Goal: Task Accomplishment & Management: Manage account settings

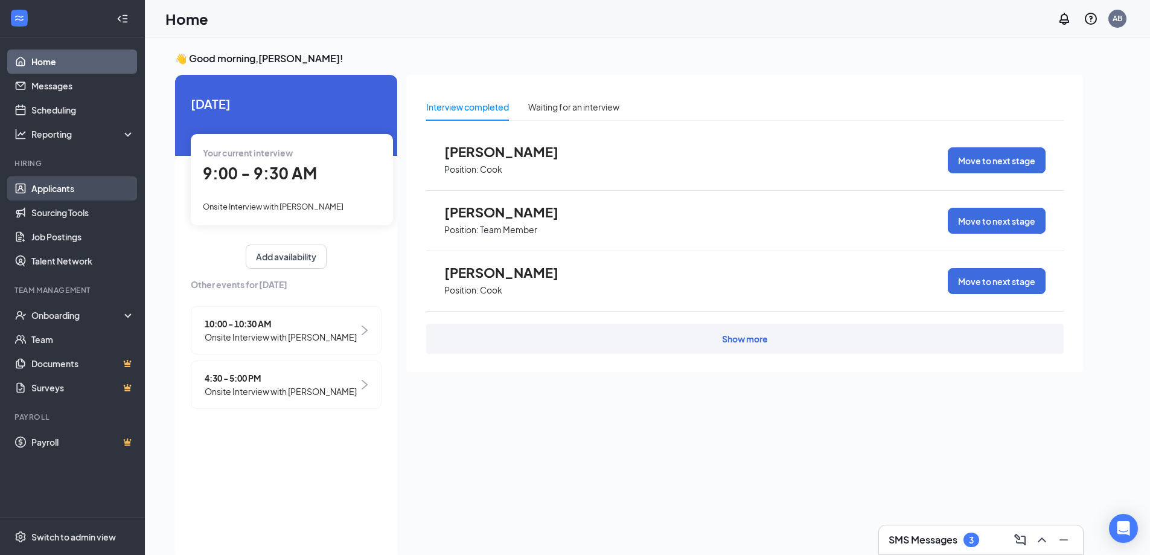
click at [42, 184] on link "Applicants" at bounding box center [82, 188] width 103 height 24
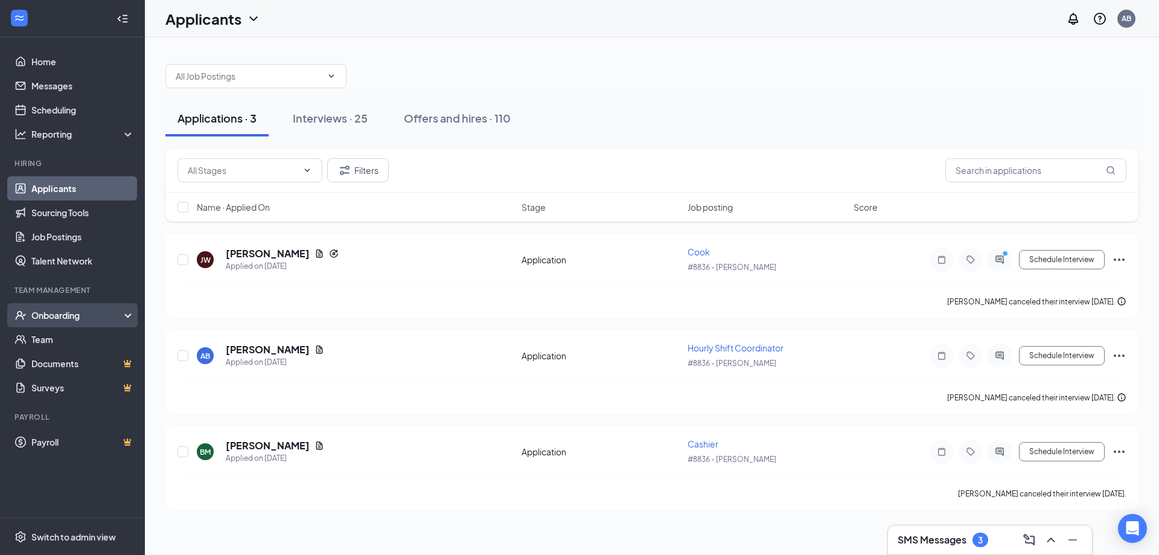
click at [77, 315] on div "Onboarding" at bounding box center [77, 315] width 93 height 12
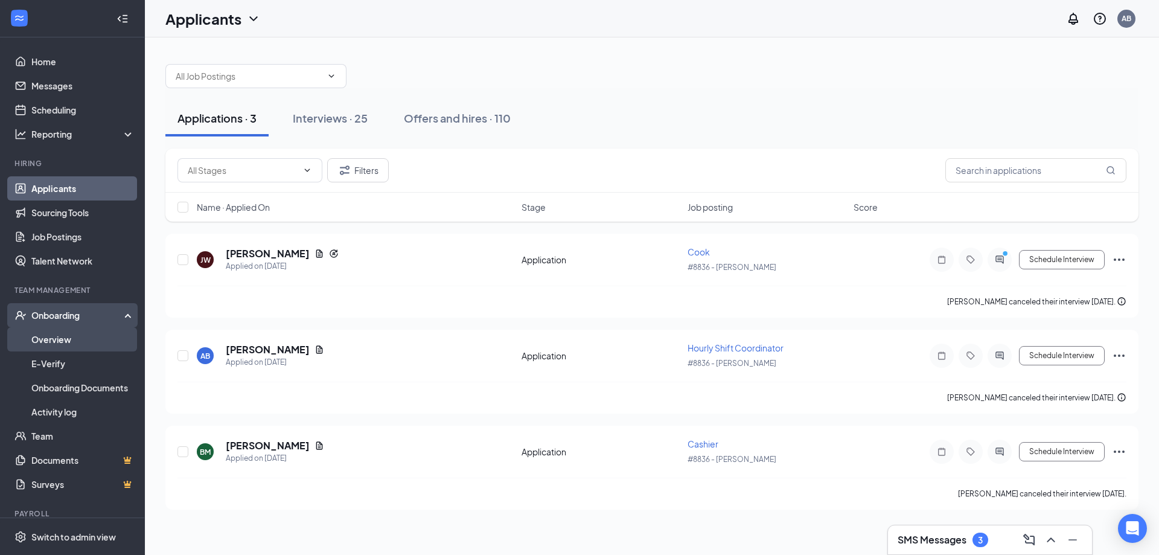
click at [83, 340] on link "Overview" at bounding box center [82, 339] width 103 height 24
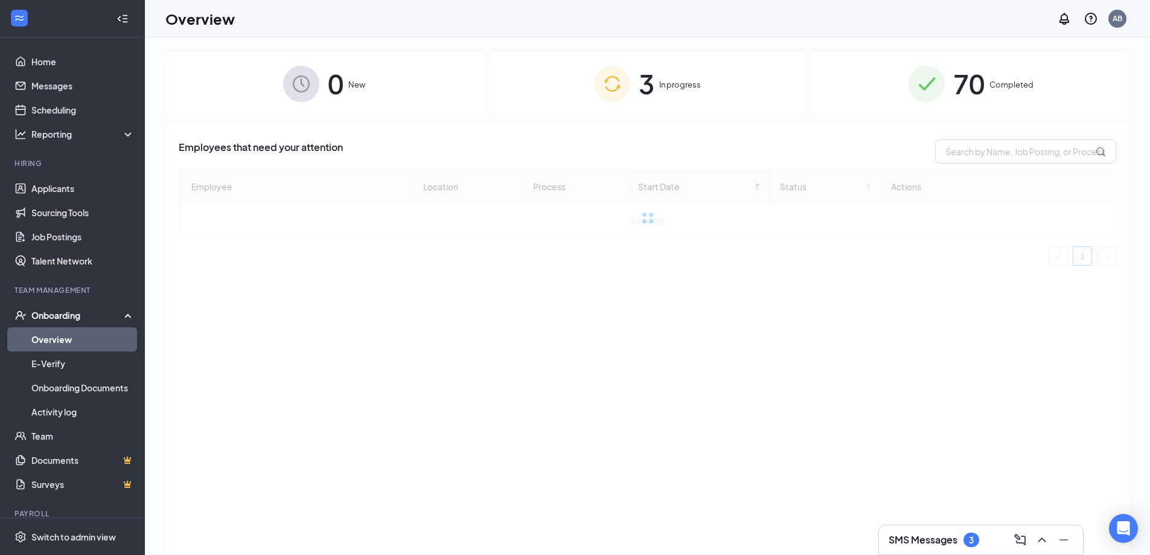
click at [665, 79] on span "In progress" at bounding box center [680, 84] width 42 height 12
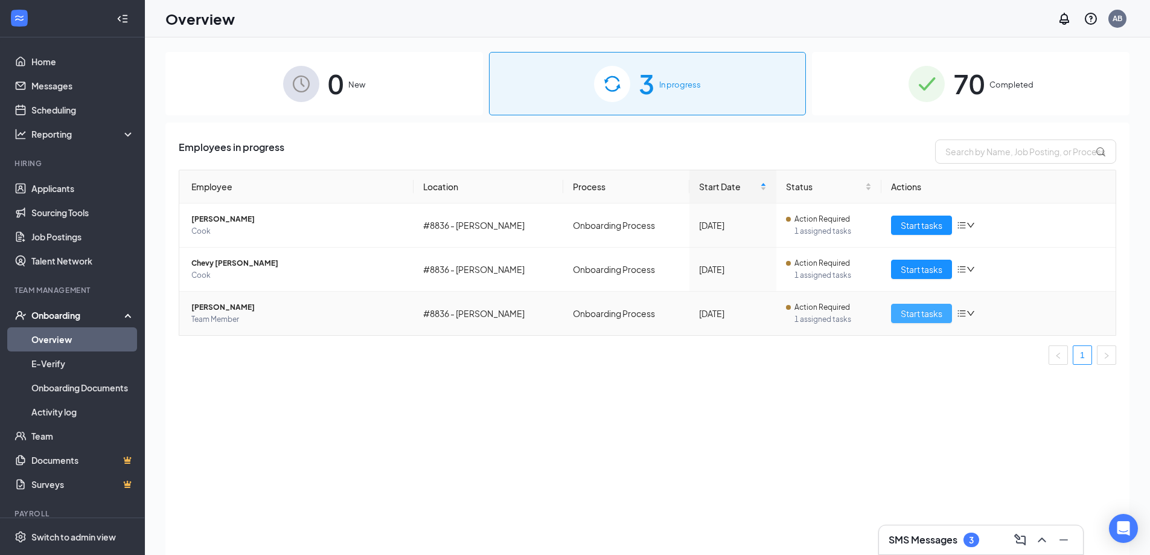
click at [905, 310] on span "Start tasks" at bounding box center [921, 313] width 42 height 13
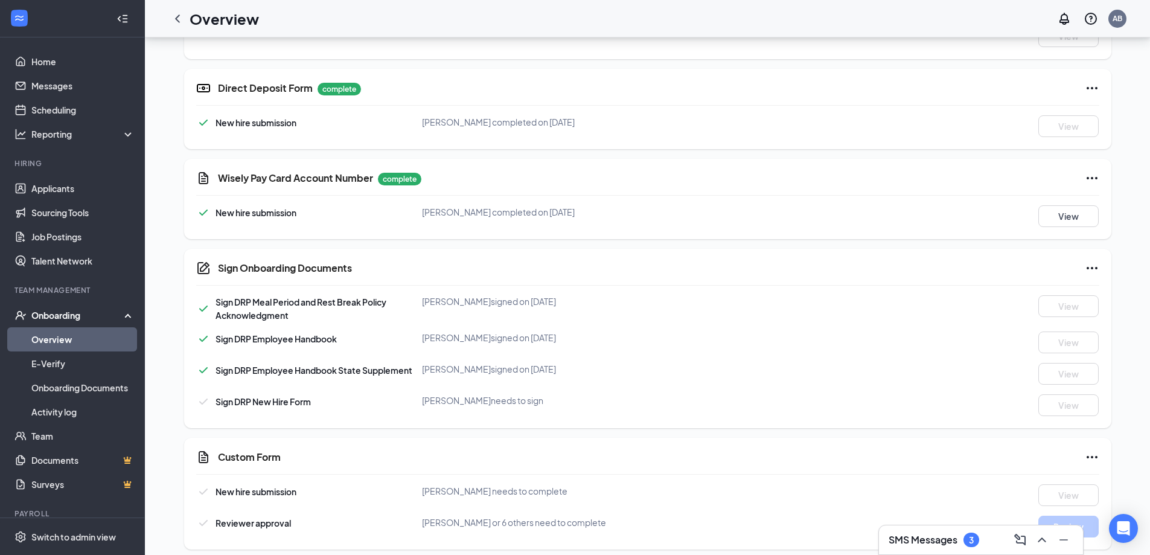
scroll to position [466, 0]
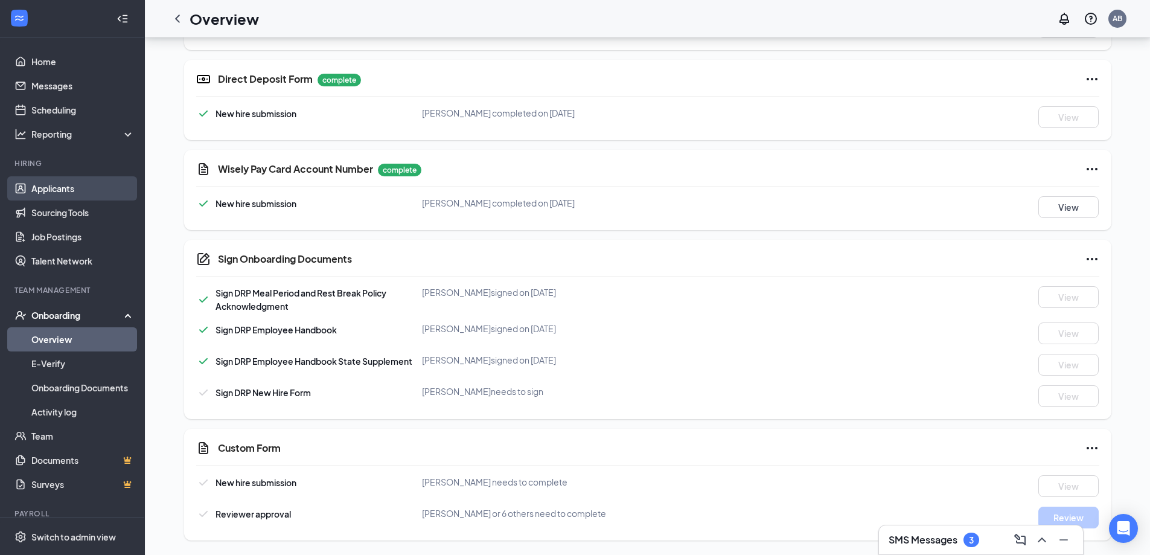
click at [55, 187] on link "Applicants" at bounding box center [82, 188] width 103 height 24
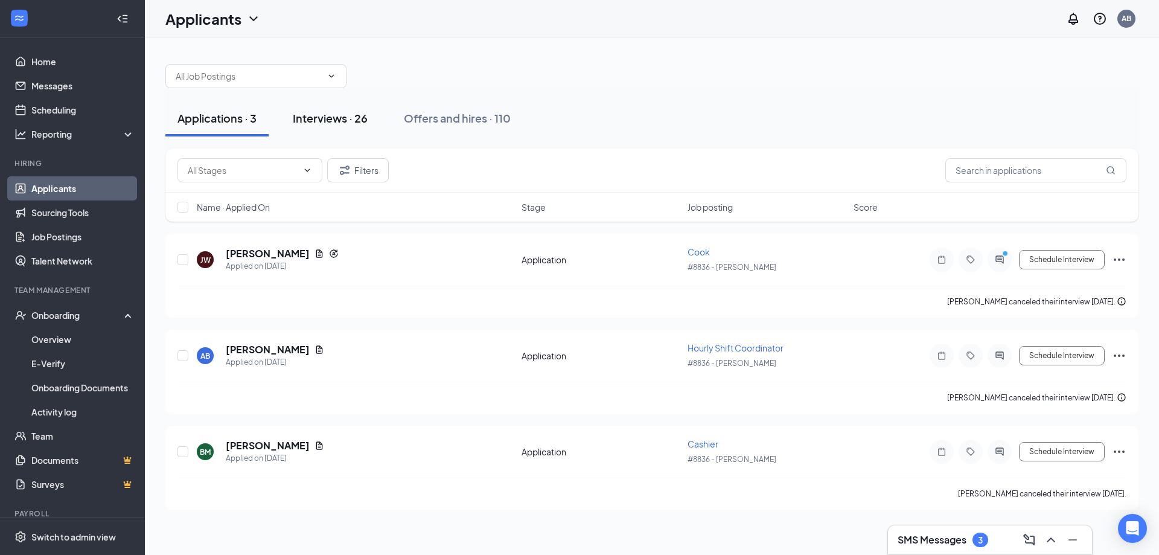
click at [336, 113] on div "Interviews · 26" at bounding box center [330, 117] width 75 height 15
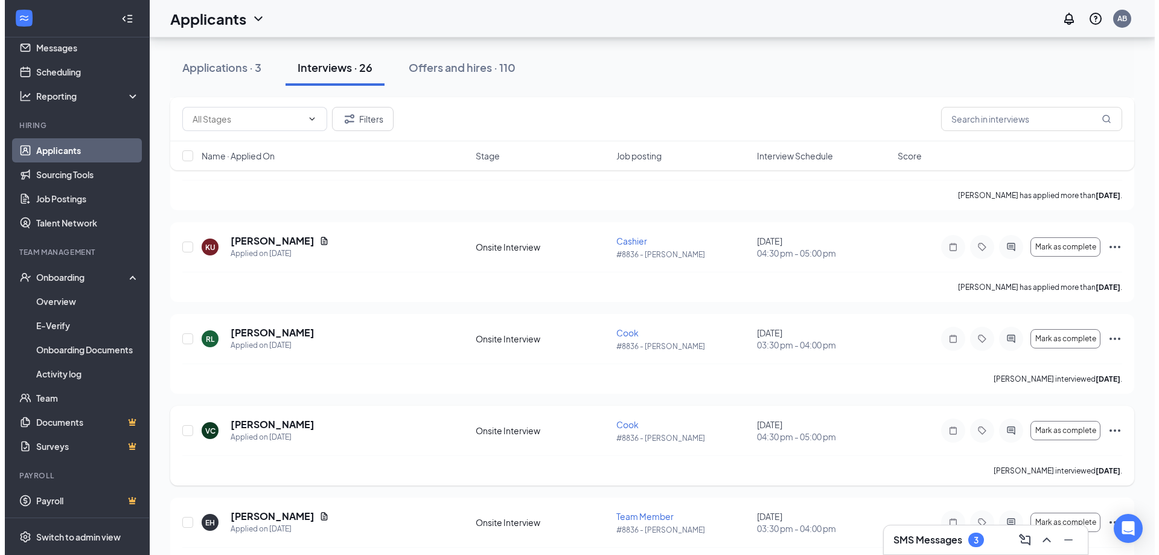
scroll to position [1042, 0]
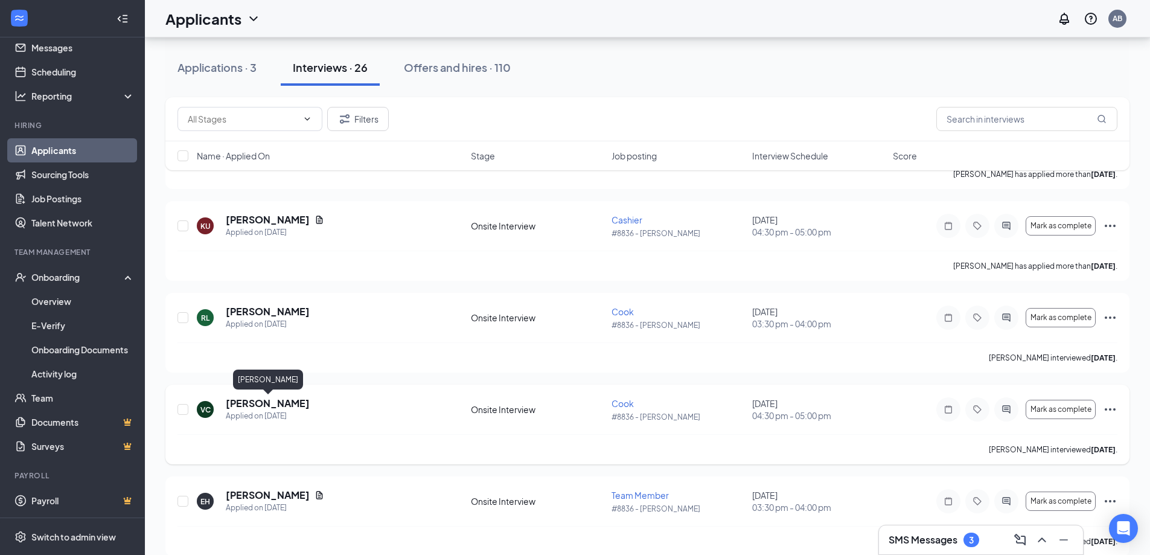
click at [307, 404] on h5 "[PERSON_NAME]" at bounding box center [268, 402] width 84 height 13
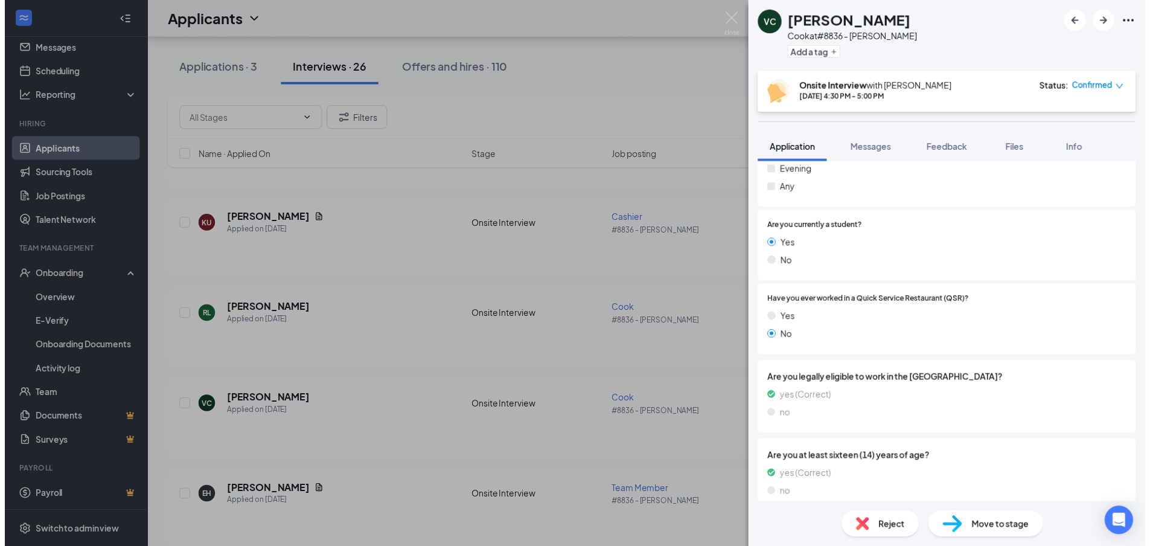
scroll to position [363, 0]
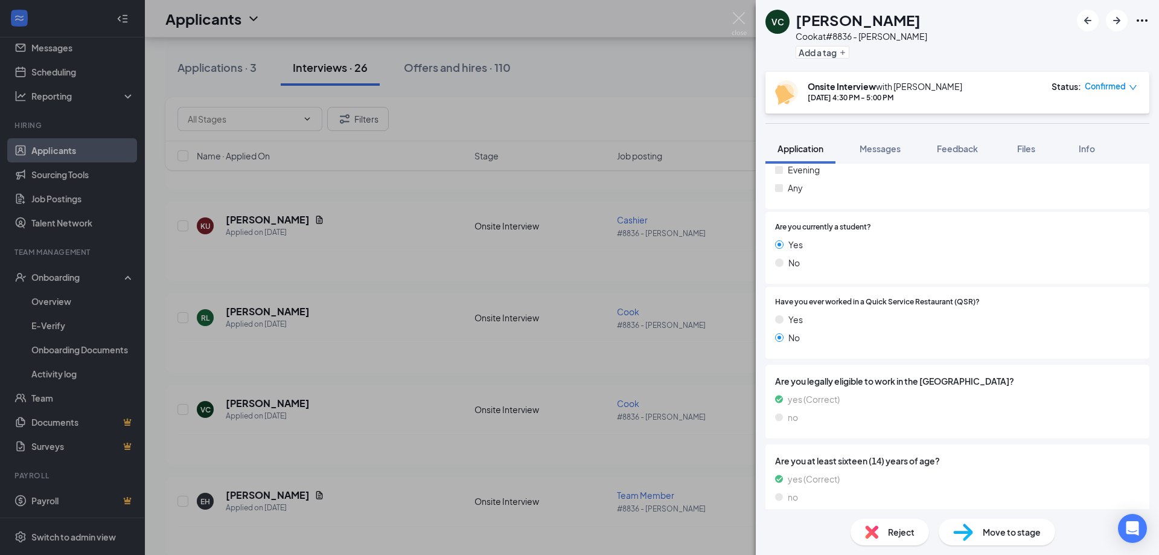
click at [382, 264] on div "VC [PERSON_NAME] at #8836 - [PERSON_NAME] Add a tag Onsite Interview with [PERS…" at bounding box center [579, 277] width 1159 height 555
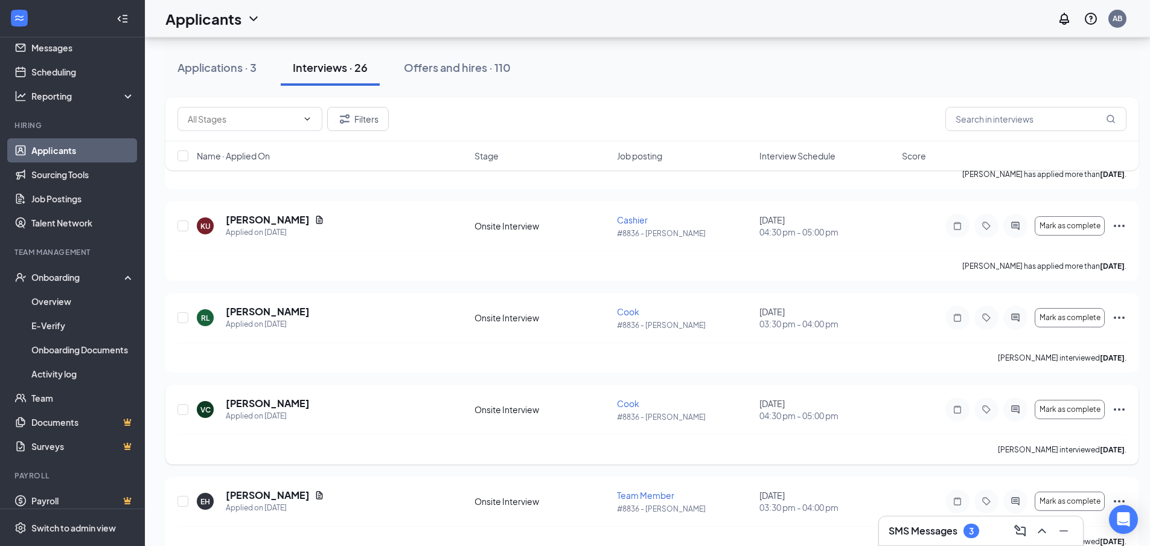
click at [1115, 410] on icon "Ellipses" at bounding box center [1118, 409] width 11 height 2
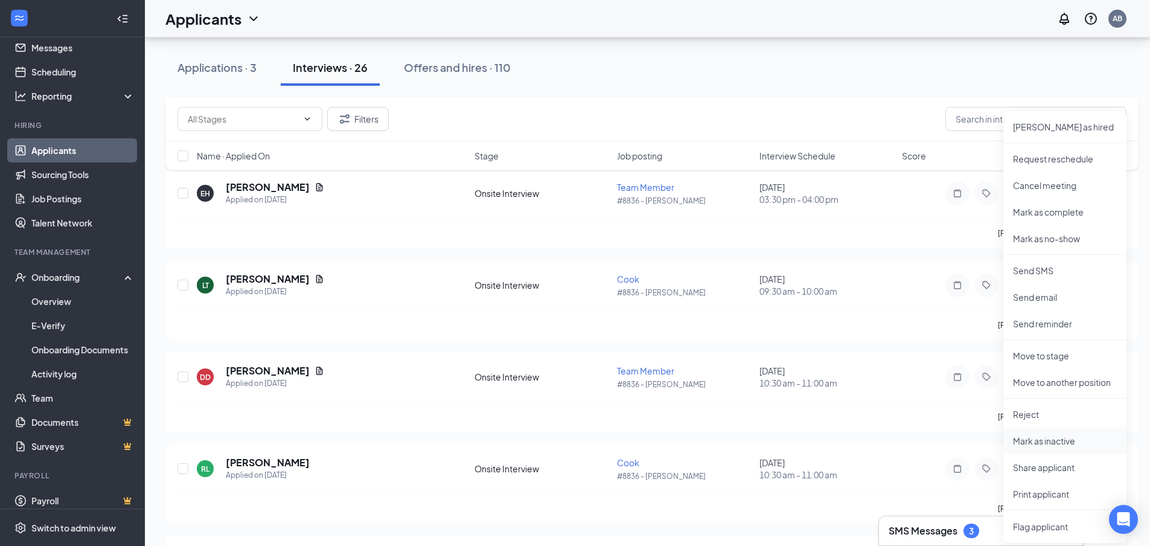
scroll to position [1283, 0]
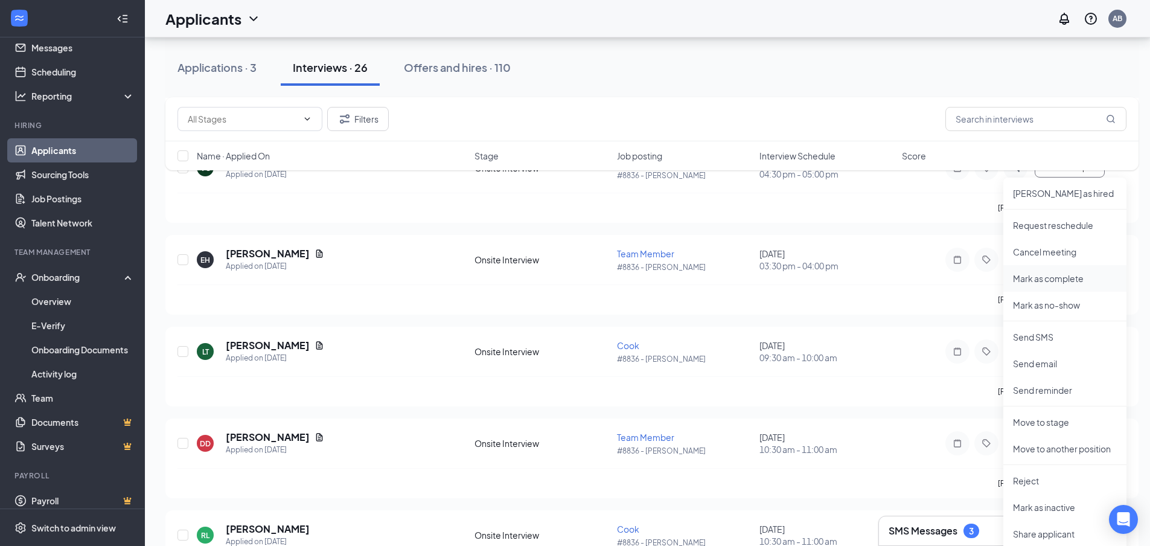
click at [1082, 273] on p "Mark as complete" at bounding box center [1065, 278] width 104 height 12
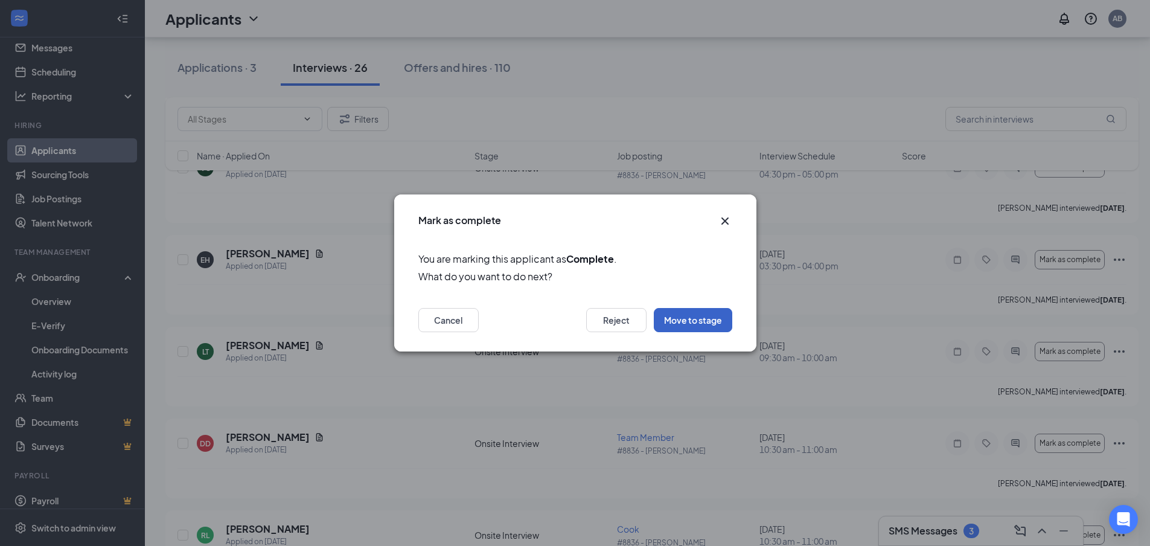
click at [678, 314] on button "Move to stage" at bounding box center [693, 320] width 78 height 24
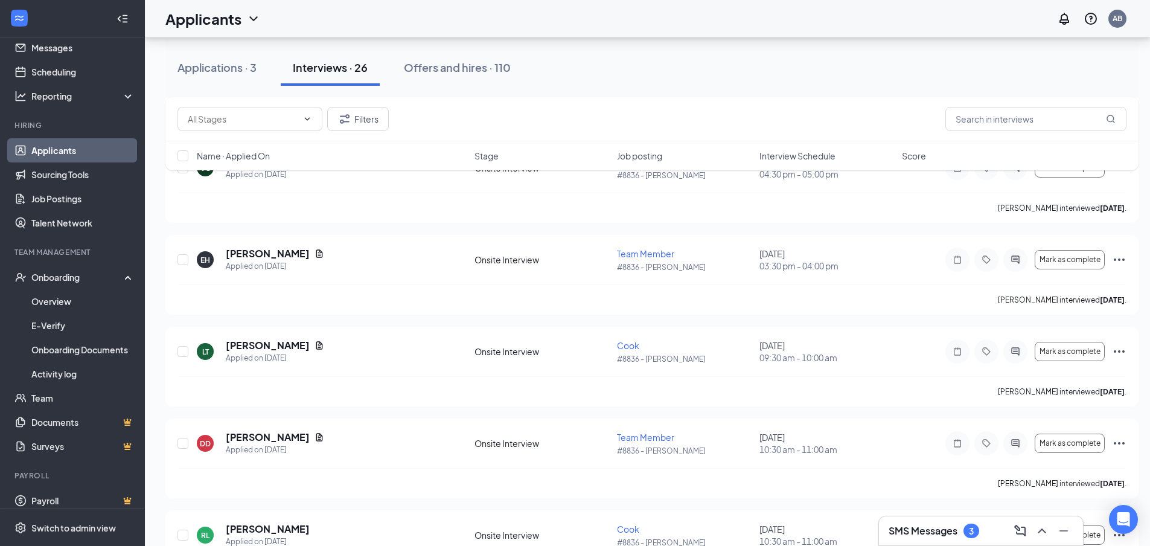
type input "Hiring Complete (final stage)"
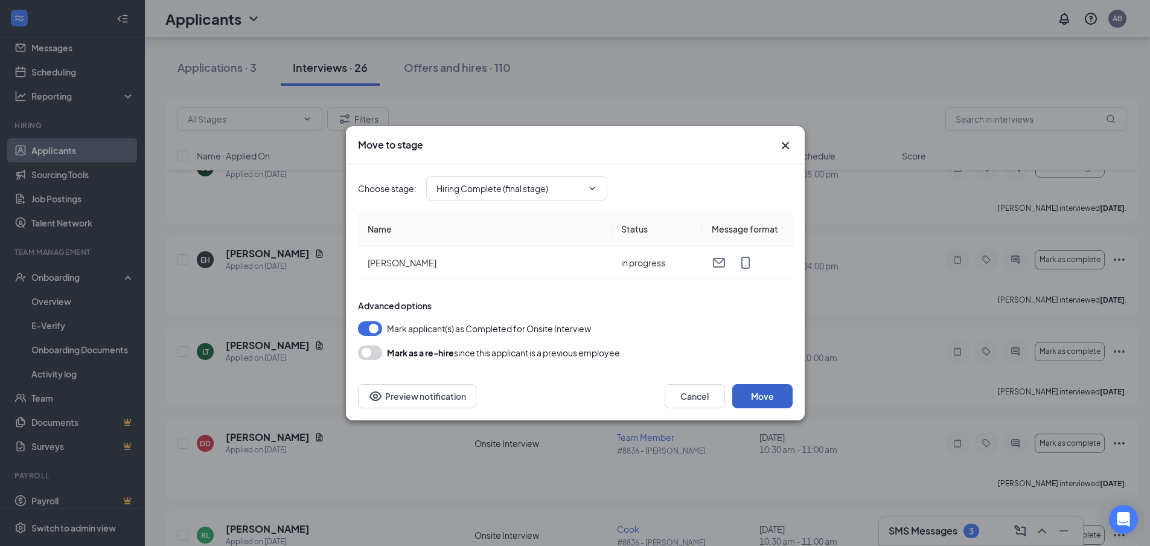
click at [771, 391] on button "Move" at bounding box center [762, 396] width 60 height 24
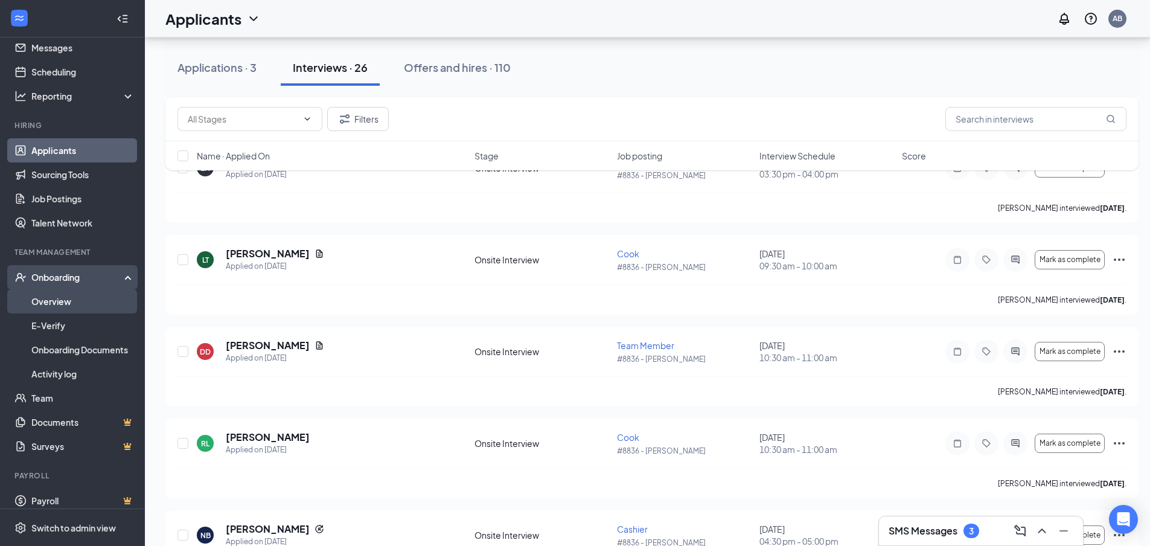
click at [59, 302] on link "Overview" at bounding box center [82, 301] width 103 height 24
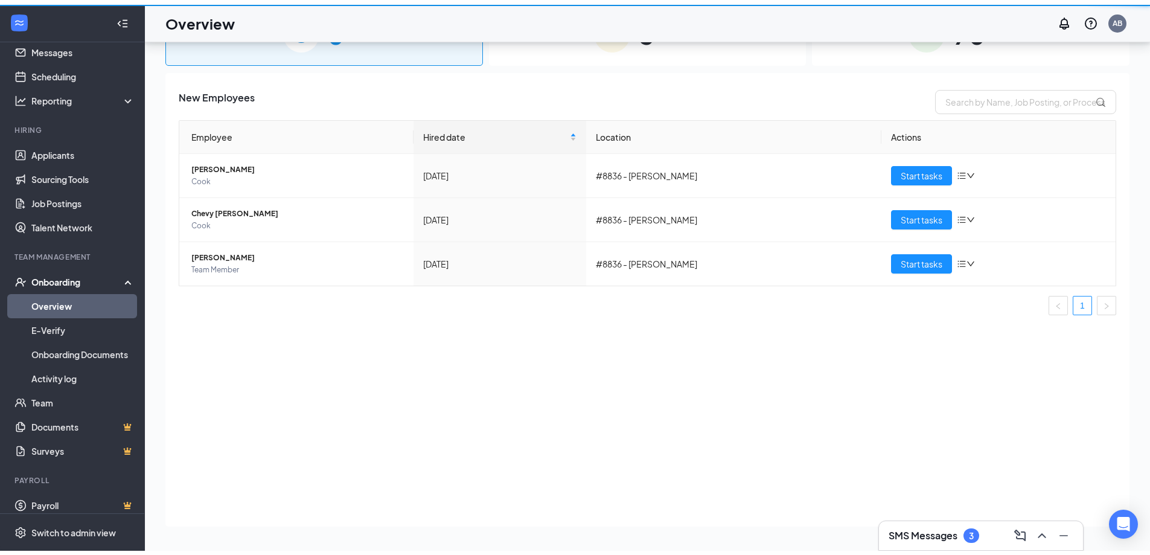
scroll to position [54, 0]
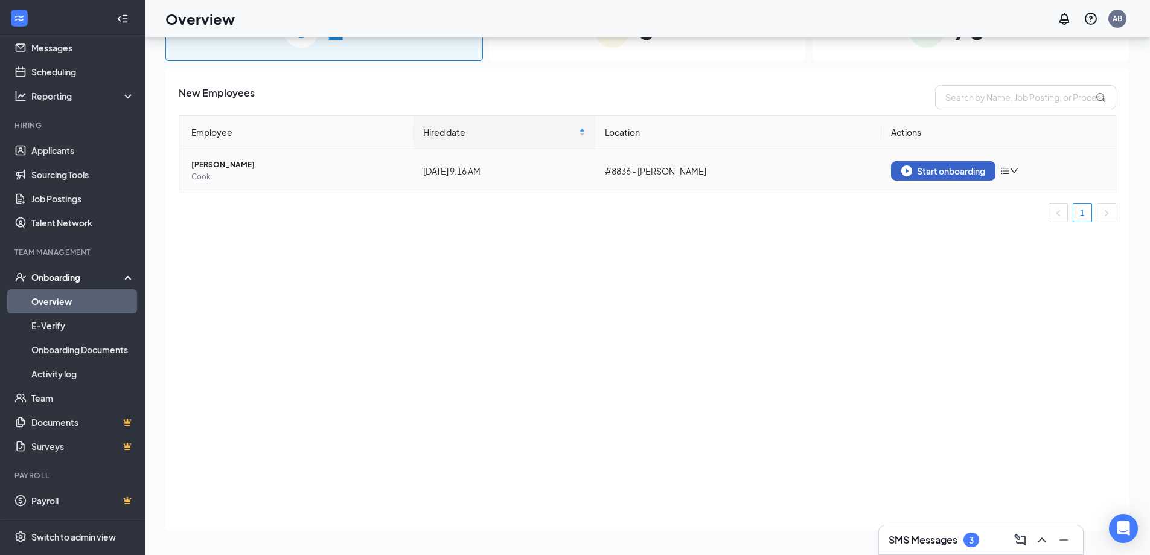
click at [921, 170] on div "Start onboarding" at bounding box center [943, 170] width 84 height 11
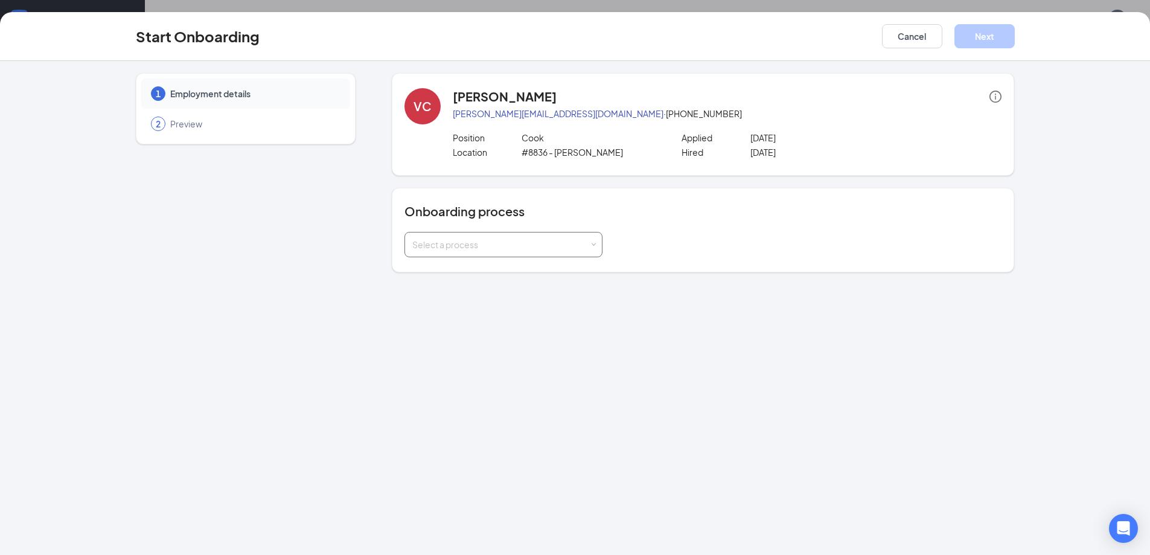
click at [504, 245] on div "Select a process" at bounding box center [500, 244] width 177 height 12
click at [491, 265] on span "Onboarding Process" at bounding box center [450, 269] width 82 height 11
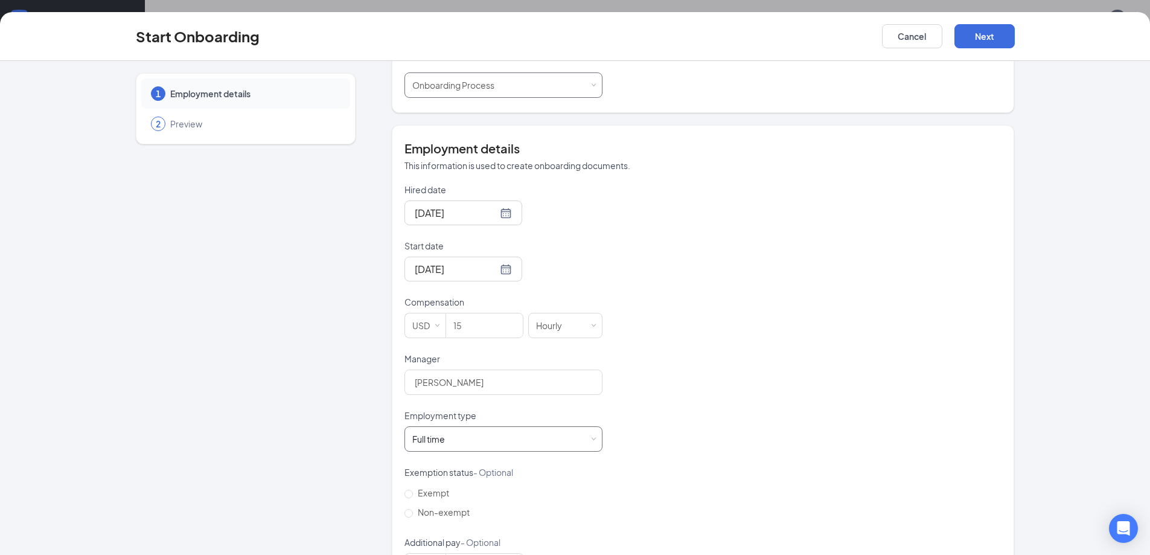
scroll to position [210, 0]
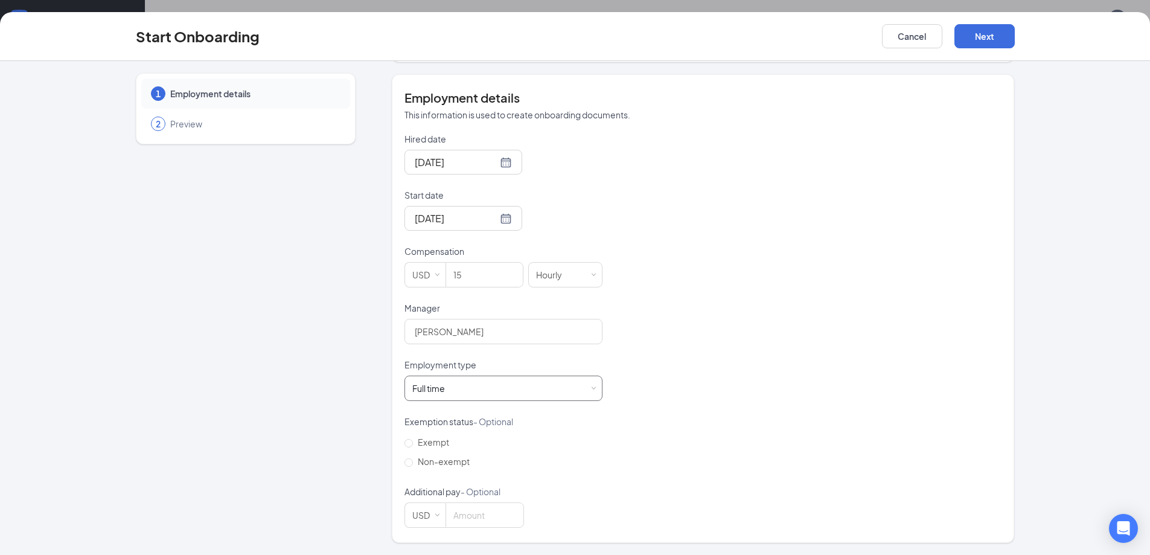
click at [440, 392] on div "Full time" at bounding box center [428, 388] width 33 height 12
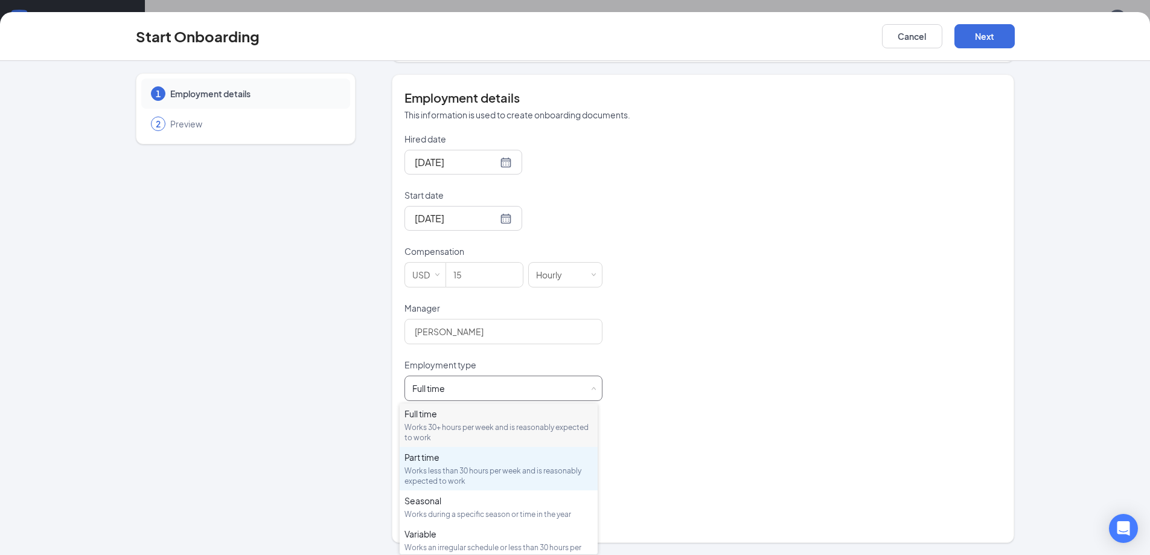
click at [502, 471] on div "Works less than 30 hours per week and is reasonably expected to work" at bounding box center [498, 475] width 188 height 21
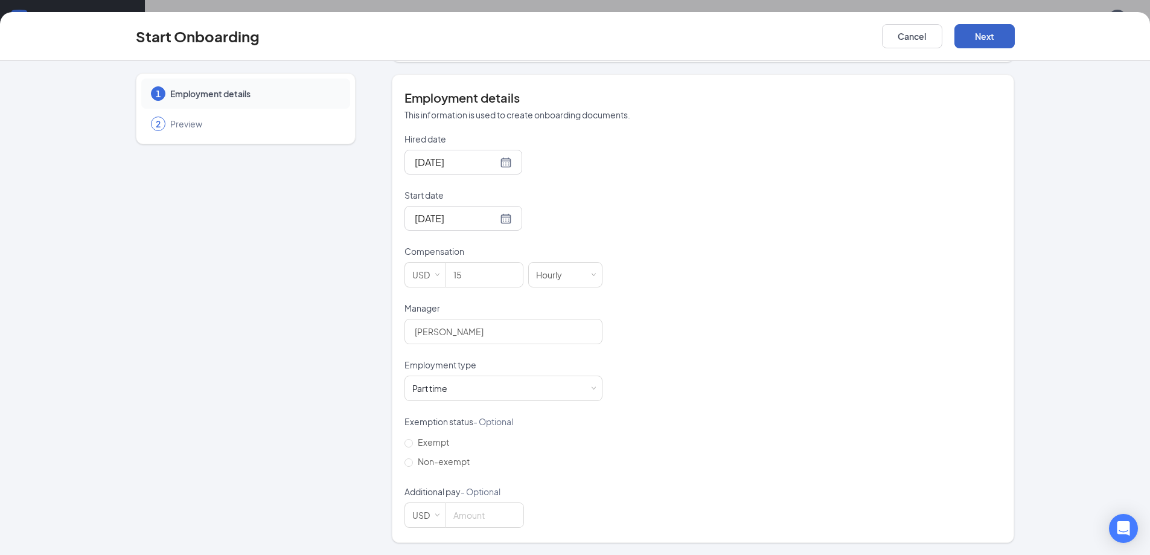
click at [968, 33] on button "Next" at bounding box center [984, 36] width 60 height 24
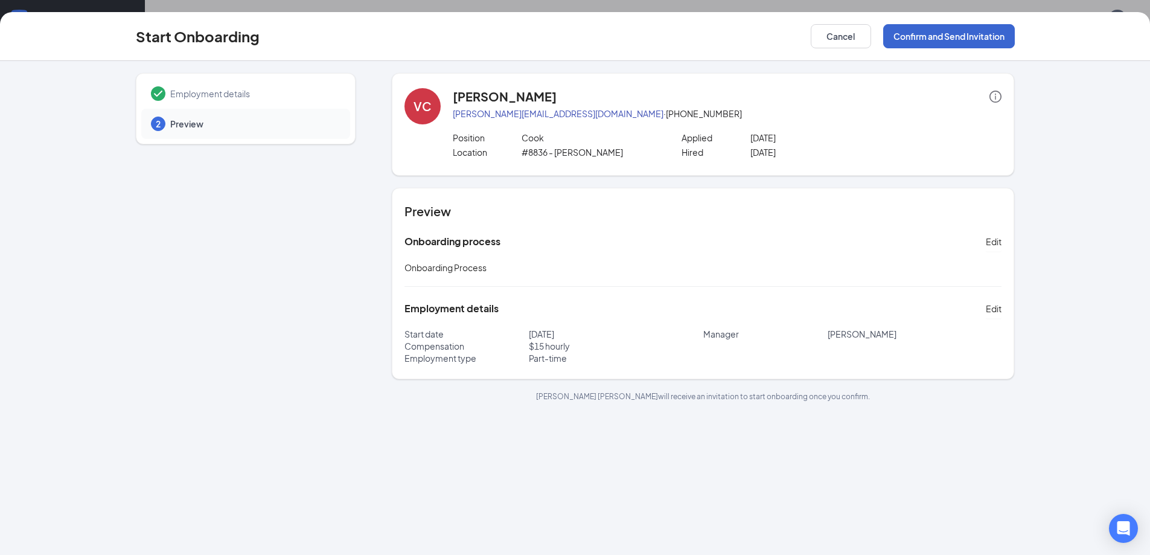
scroll to position [0, 0]
click at [990, 30] on button "Confirm and Send Invitation" at bounding box center [949, 36] width 132 height 24
